Goal: Task Accomplishment & Management: Manage account settings

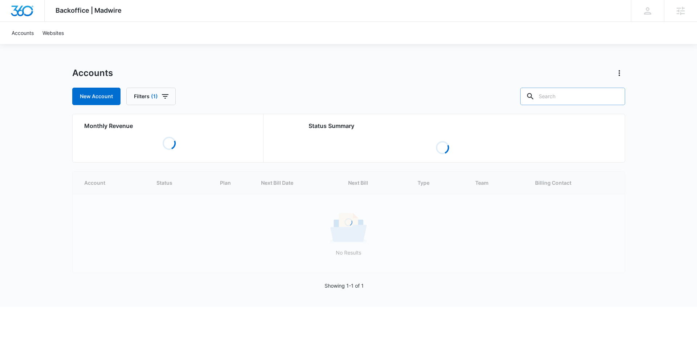
click at [591, 98] on input "text" at bounding box center [572, 96] width 105 height 17
paste input "M64728 - Credence Gas Services"
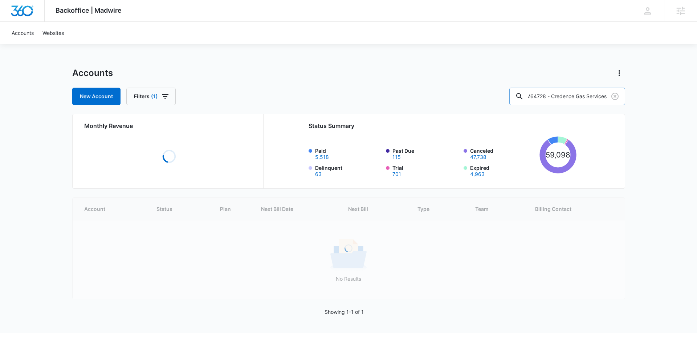
scroll to position [0, 1]
click at [565, 98] on input "M64728 - Credence Gas Services" at bounding box center [568, 96] width 116 height 17
type input "M64728"
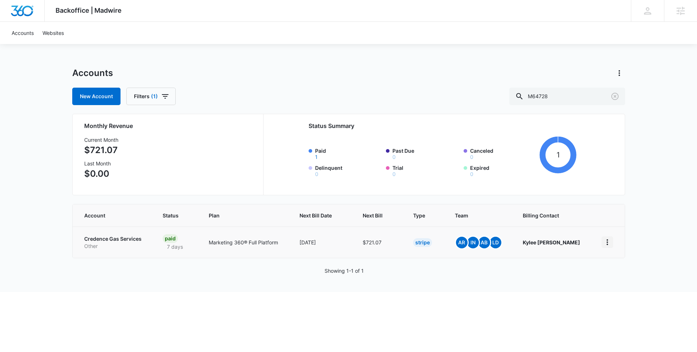
click at [607, 240] on icon "home" at bounding box center [607, 242] width 1 height 6
click at [611, 242] on icon "home" at bounding box center [607, 242] width 9 height 9
click at [109, 240] on p "Credence Gas Services" at bounding box center [114, 238] width 61 height 7
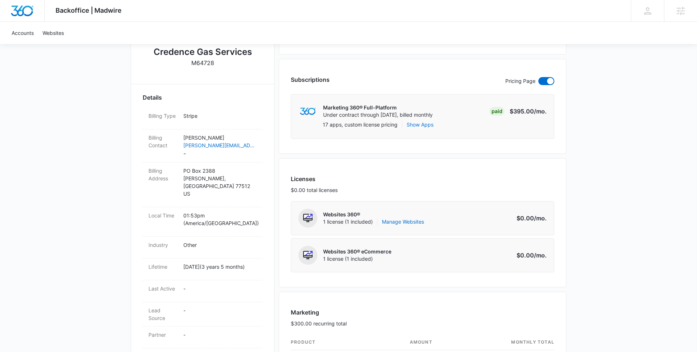
scroll to position [194, 0]
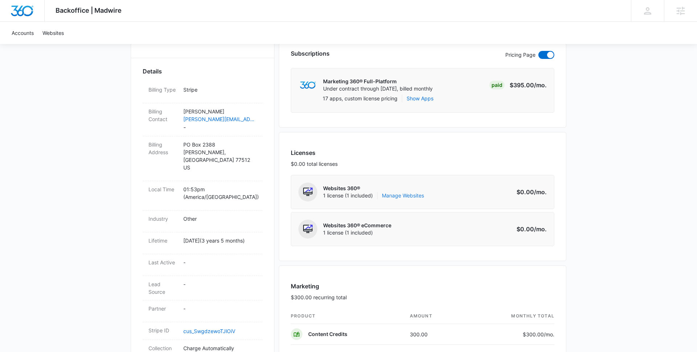
click at [396, 194] on link "Manage Websites" at bounding box center [403, 195] width 42 height 7
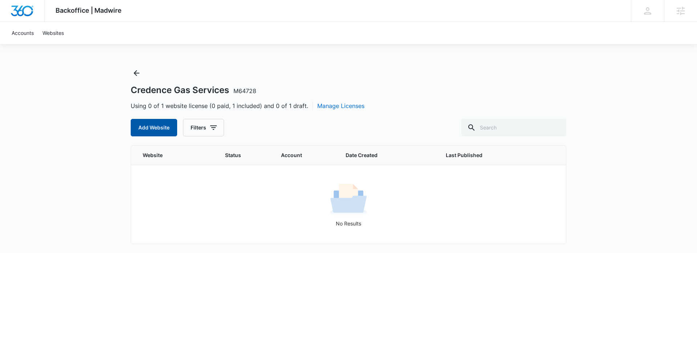
click at [166, 123] on button "Add Website" at bounding box center [154, 127] width 46 height 17
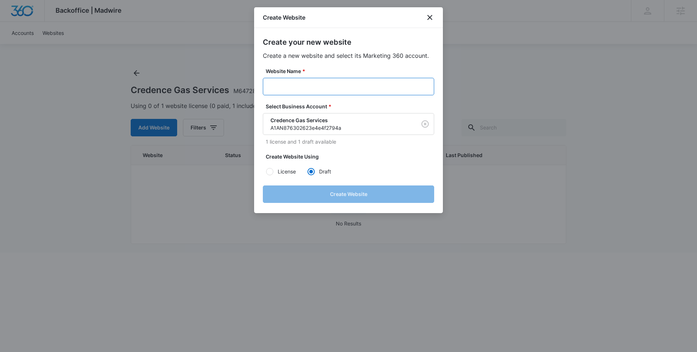
click at [328, 90] on input "Website Name *" at bounding box center [348, 86] width 171 height 17
paste input "M64728 - Credence Gas Services"
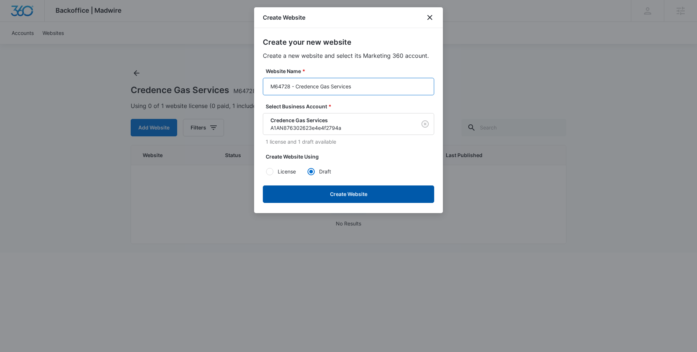
type input "M64728 - Credence Gas Services"
click at [343, 198] on button "Create Website" at bounding box center [348, 193] width 171 height 17
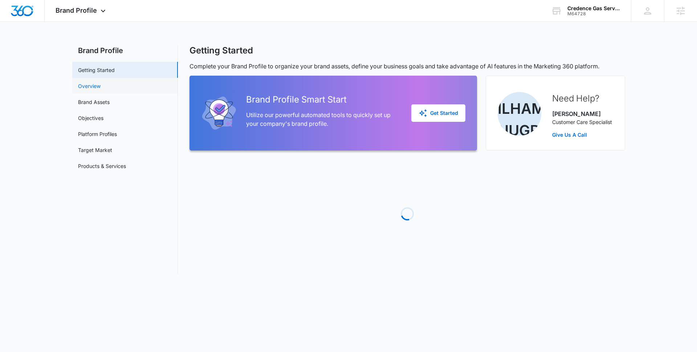
click at [100, 84] on link "Overview" at bounding box center [89, 86] width 23 height 8
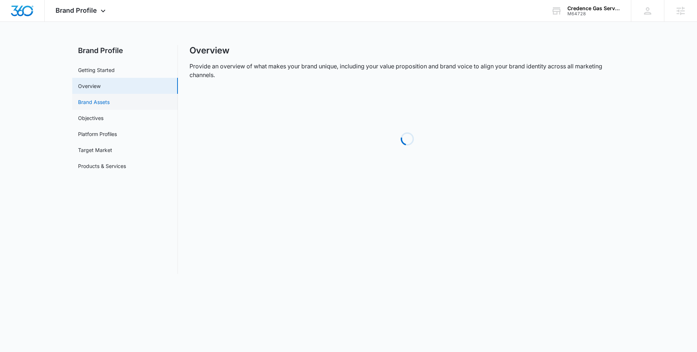
click at [98, 101] on link "Brand Assets" at bounding box center [94, 102] width 32 height 8
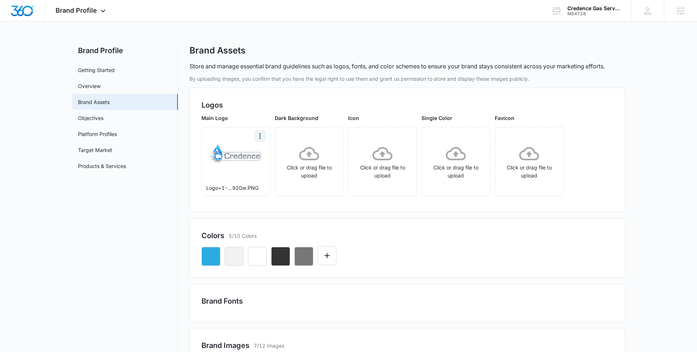
click at [258, 137] on icon "More" at bounding box center [260, 135] width 9 height 9
click at [269, 157] on div "Download" at bounding box center [275, 156] width 24 height 5
click at [209, 258] on icon "button" at bounding box center [211, 256] width 9 height 9
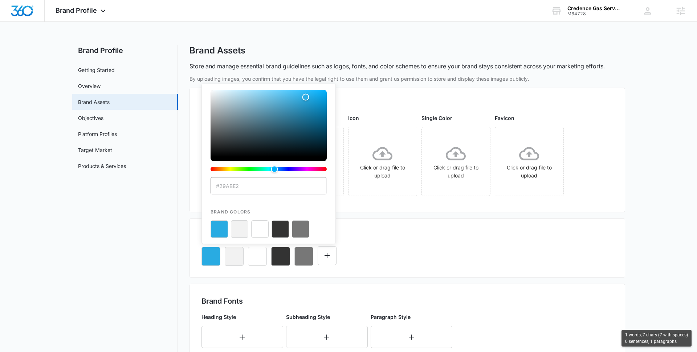
click at [240, 190] on input "#29ABE2" at bounding box center [269, 185] width 116 height 17
drag, startPoint x: 241, startPoint y: 188, endPoint x: 220, endPoint y: 187, distance: 21.1
click at [220, 187] on input "#29ABE2" at bounding box center [269, 185] width 116 height 17
click at [233, 260] on icon "button" at bounding box center [234, 256] width 9 height 9
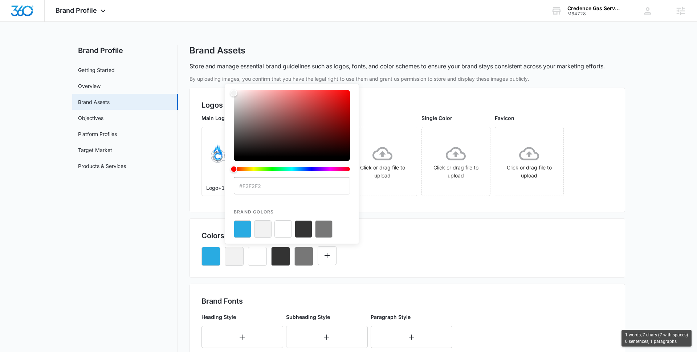
click at [262, 187] on input "#F2F2F2" at bounding box center [292, 185] width 116 height 17
drag, startPoint x: 264, startPoint y: 187, endPoint x: 242, endPoint y: 187, distance: 22.2
click at [242, 187] on input "#F2F2F2" at bounding box center [292, 185] width 116 height 17
click at [259, 256] on icon "button" at bounding box center [257, 256] width 9 height 9
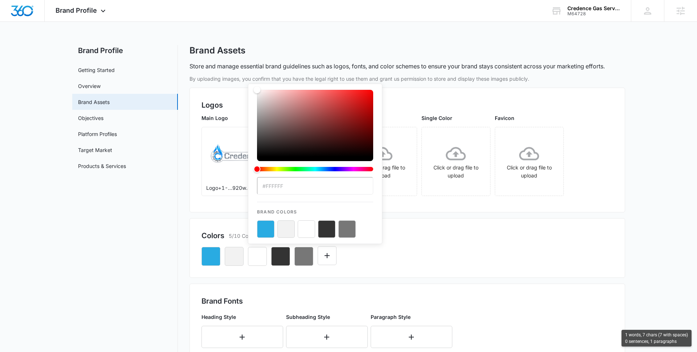
click at [290, 187] on input "#FFFFFF" at bounding box center [315, 185] width 116 height 17
drag, startPoint x: 279, startPoint y: 187, endPoint x: 271, endPoint y: 187, distance: 8.0
click at [271, 187] on input "#FFFFFF" at bounding box center [315, 185] width 116 height 17
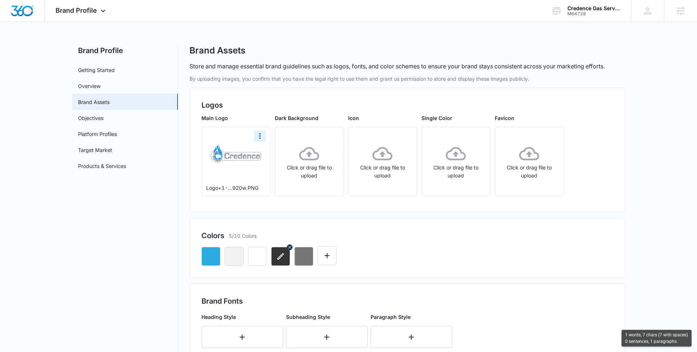
click at [279, 257] on icon "button" at bounding box center [280, 256] width 7 height 7
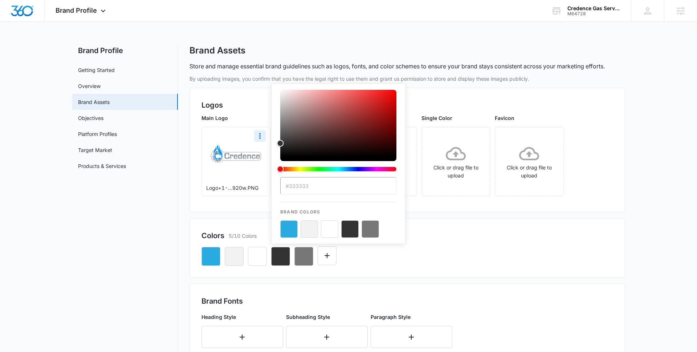
click at [312, 186] on input "#333333" at bounding box center [338, 185] width 116 height 17
drag, startPoint x: 314, startPoint y: 186, endPoint x: 289, endPoint y: 186, distance: 25.1
click at [289, 186] on input "#333333" at bounding box center [338, 185] width 116 height 17
click at [303, 256] on icon "button" at bounding box center [304, 256] width 7 height 7
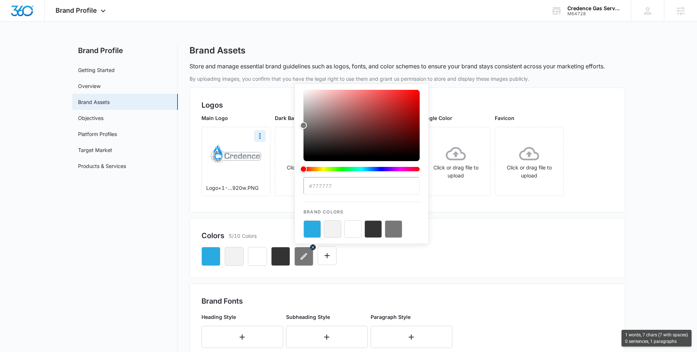
click at [304, 256] on icon "button" at bounding box center [304, 256] width 7 height 7
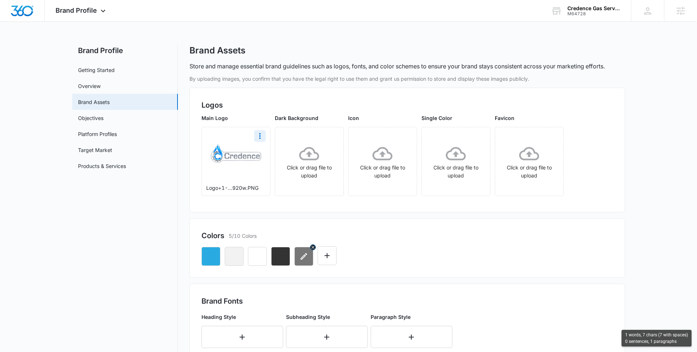
click at [304, 256] on icon "button" at bounding box center [304, 256] width 7 height 7
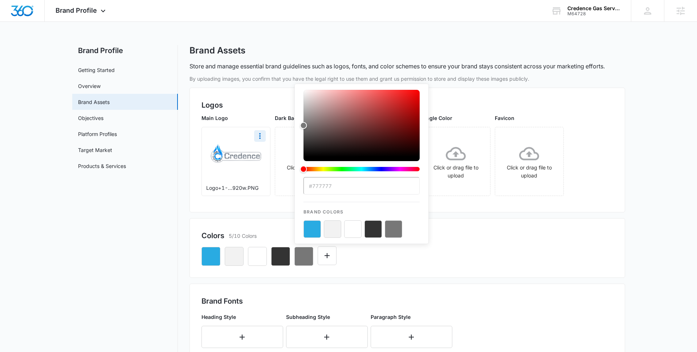
click at [338, 184] on input "#777777" at bounding box center [362, 185] width 116 height 17
click at [317, 184] on input "#777777" at bounding box center [362, 185] width 116 height 17
drag, startPoint x: 313, startPoint y: 186, endPoint x: 346, endPoint y: 187, distance: 33.4
click at [346, 187] on input "#777777" at bounding box center [362, 185] width 116 height 17
click at [164, 235] on nav "Brand Profile Getting Started Overview Brand Assets Objectives Platform Profile…" at bounding box center [125, 333] width 106 height 577
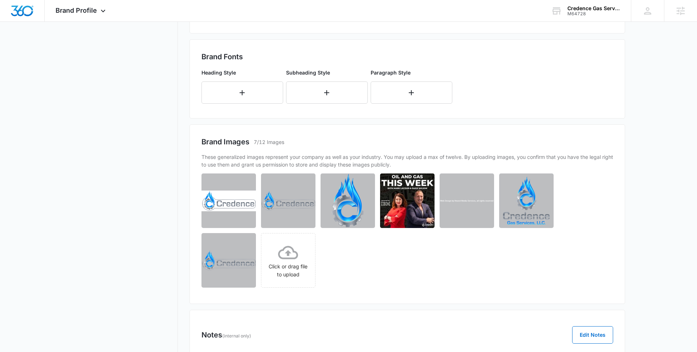
scroll to position [244, 0]
click at [298, 207] on img at bounding box center [288, 200] width 54 height 21
click at [308, 184] on icon "More" at bounding box center [307, 181] width 9 height 9
click at [291, 201] on div "Download" at bounding box center [283, 201] width 24 height 5
click at [365, 185] on icon "More" at bounding box center [366, 181] width 9 height 9
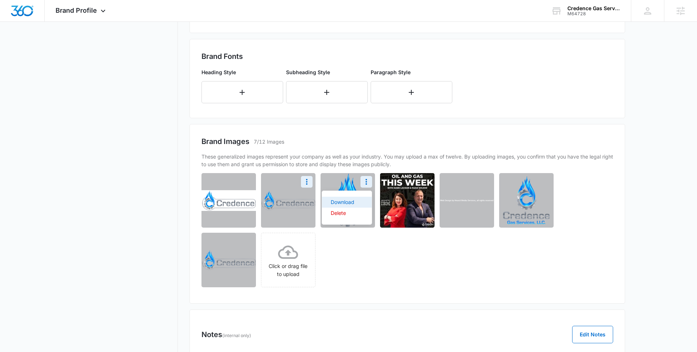
click at [353, 199] on div "Download" at bounding box center [343, 201] width 24 height 5
click at [545, 184] on icon "More" at bounding box center [544, 182] width 1 height 6
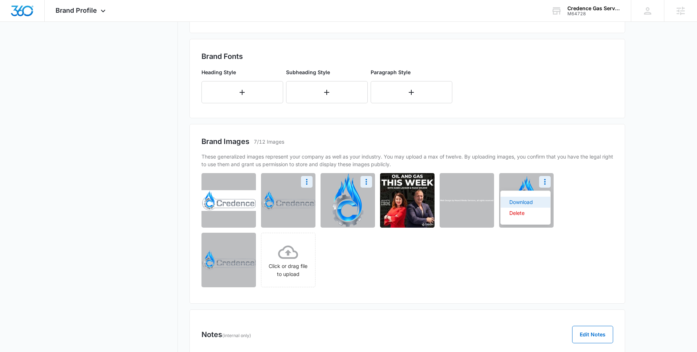
click at [535, 202] on button "Download" at bounding box center [526, 201] width 50 height 11
